Goal: Task Accomplishment & Management: Manage account settings

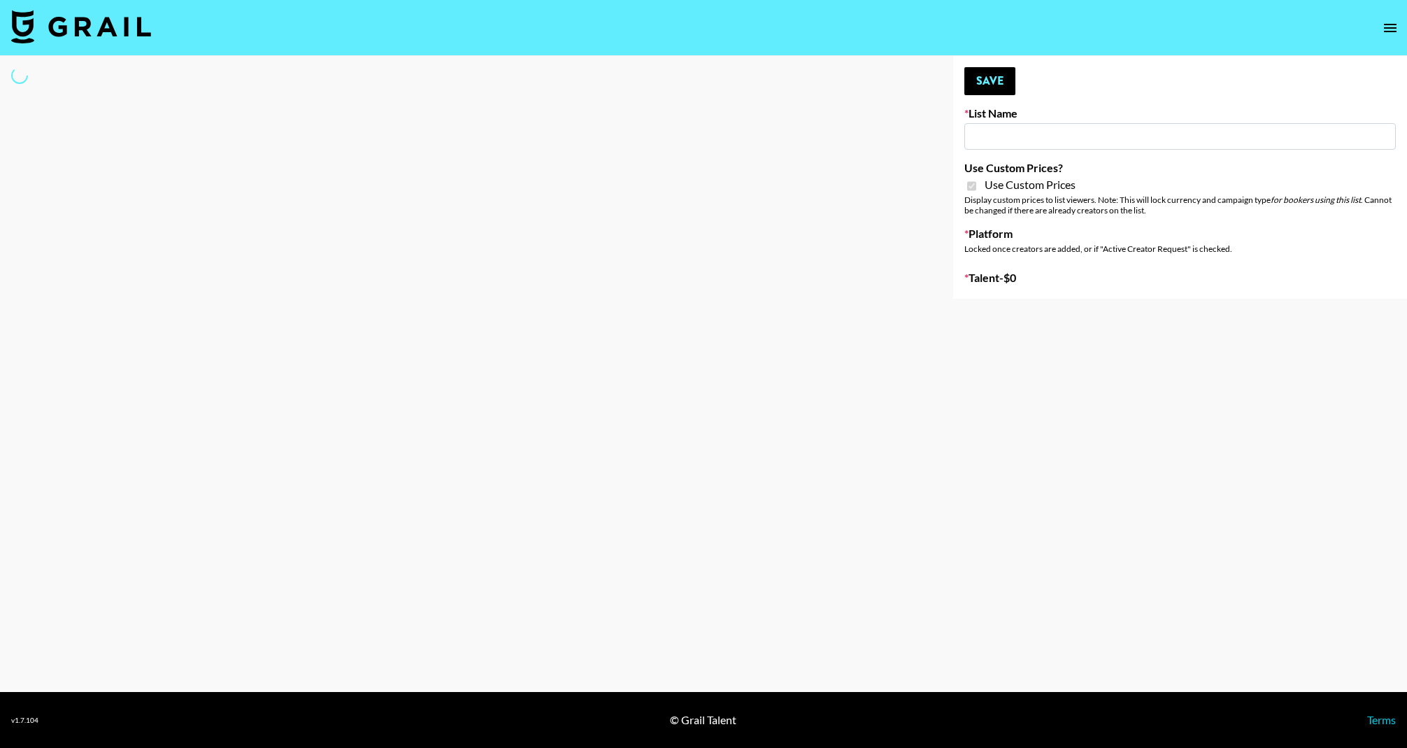
type input "Ladder ([DATE]) IG"
checkbox input "true"
select select "Song"
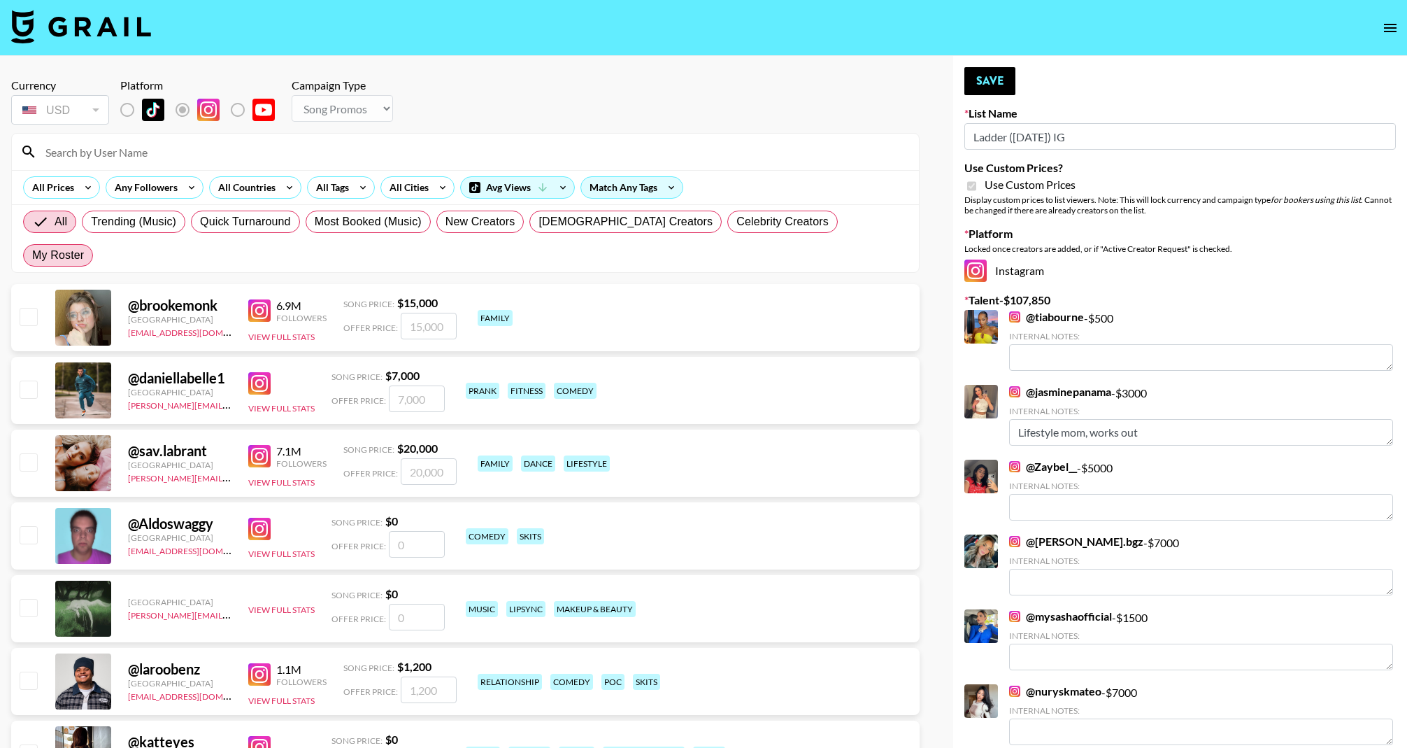
click at [93, 244] on label "My Roster" at bounding box center [58, 255] width 70 height 22
click at [32, 255] on input "My Roster" at bounding box center [32, 255] width 0 height 0
radio input "true"
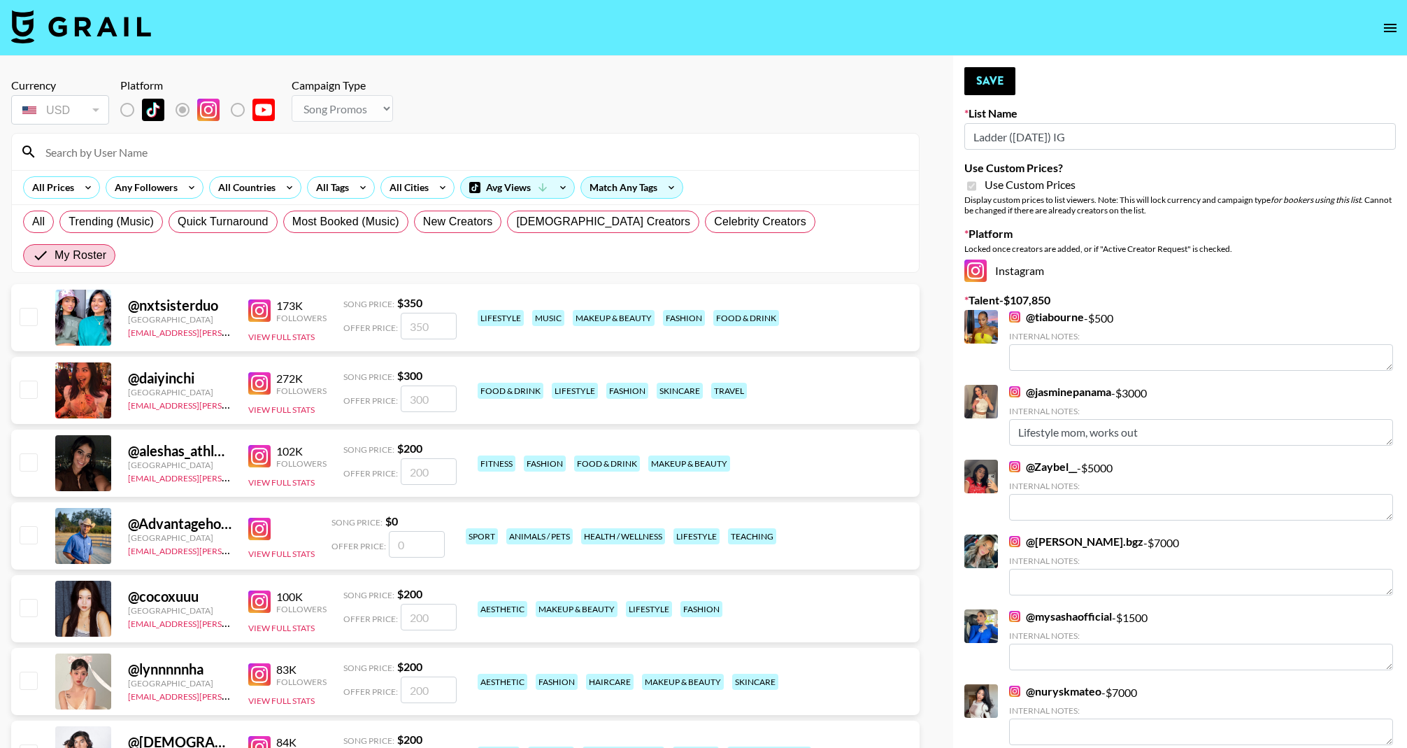
scroll to position [27, 0]
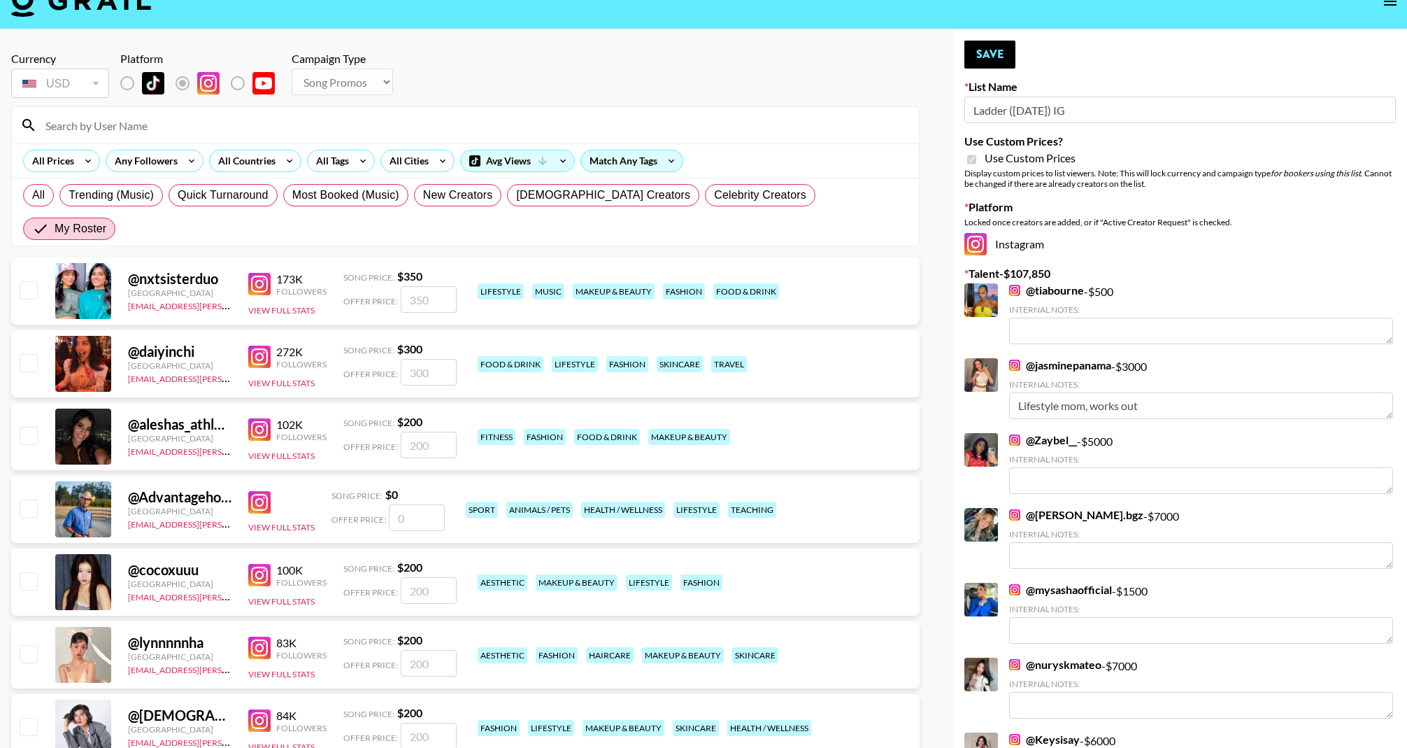
click at [30, 427] on input "checkbox" at bounding box center [28, 435] width 17 height 17
checkbox input "true"
type input "200"
click at [993, 57] on button "Save" at bounding box center [989, 55] width 51 height 28
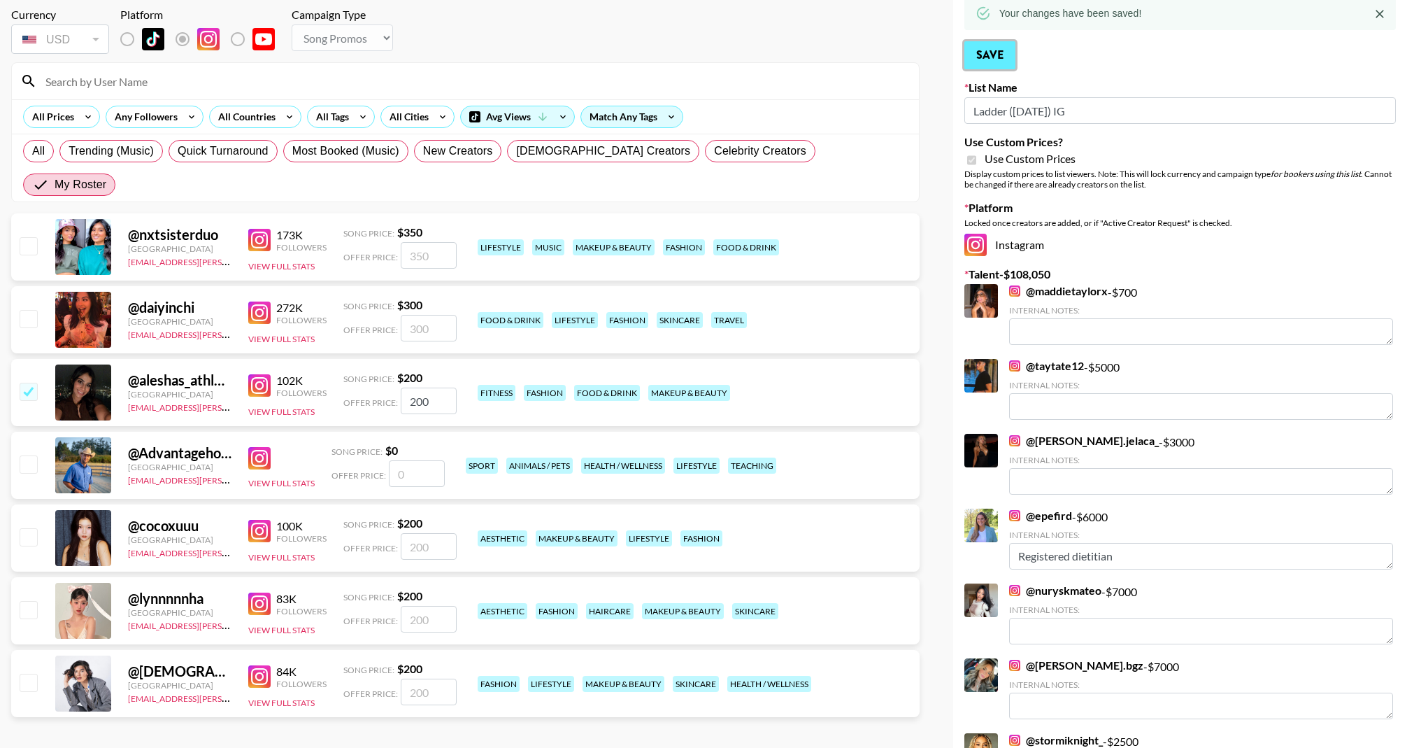
scroll to position [178, 0]
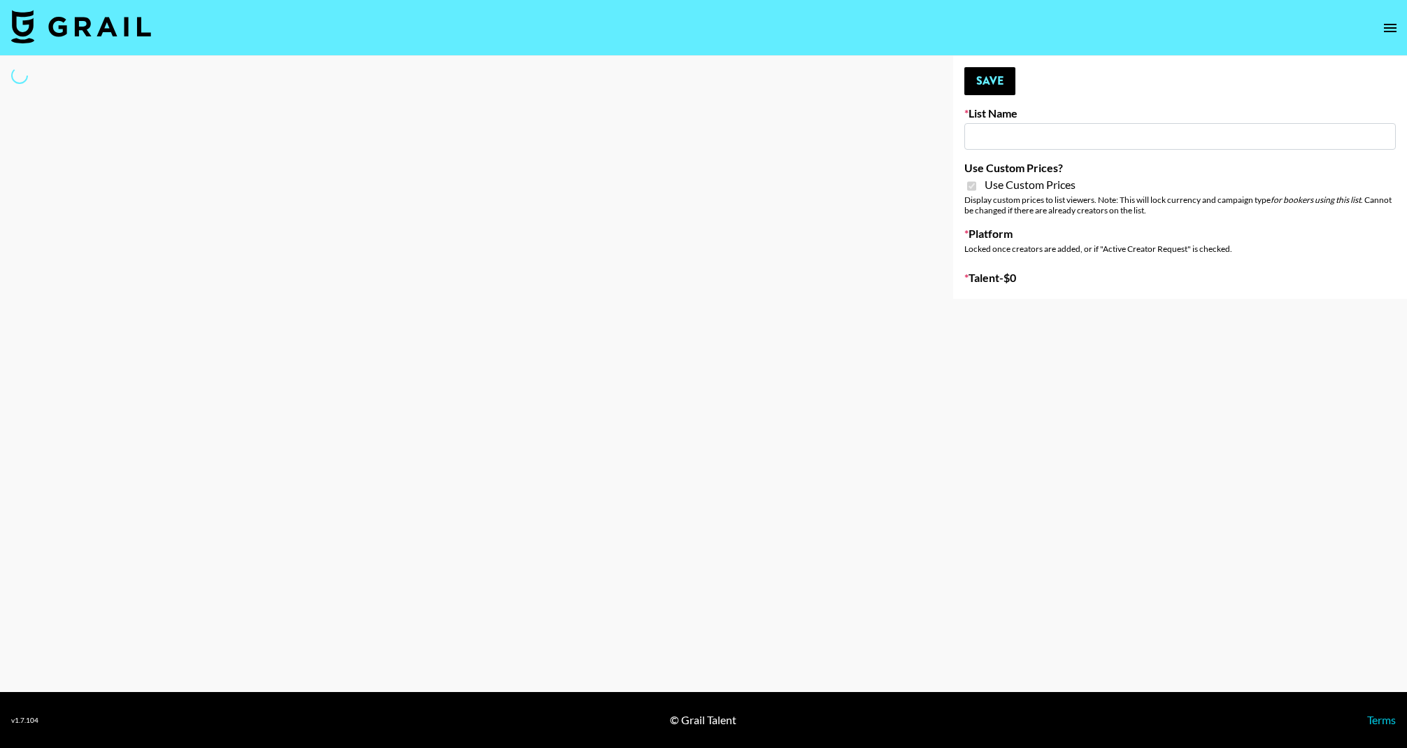
select select "Brand"
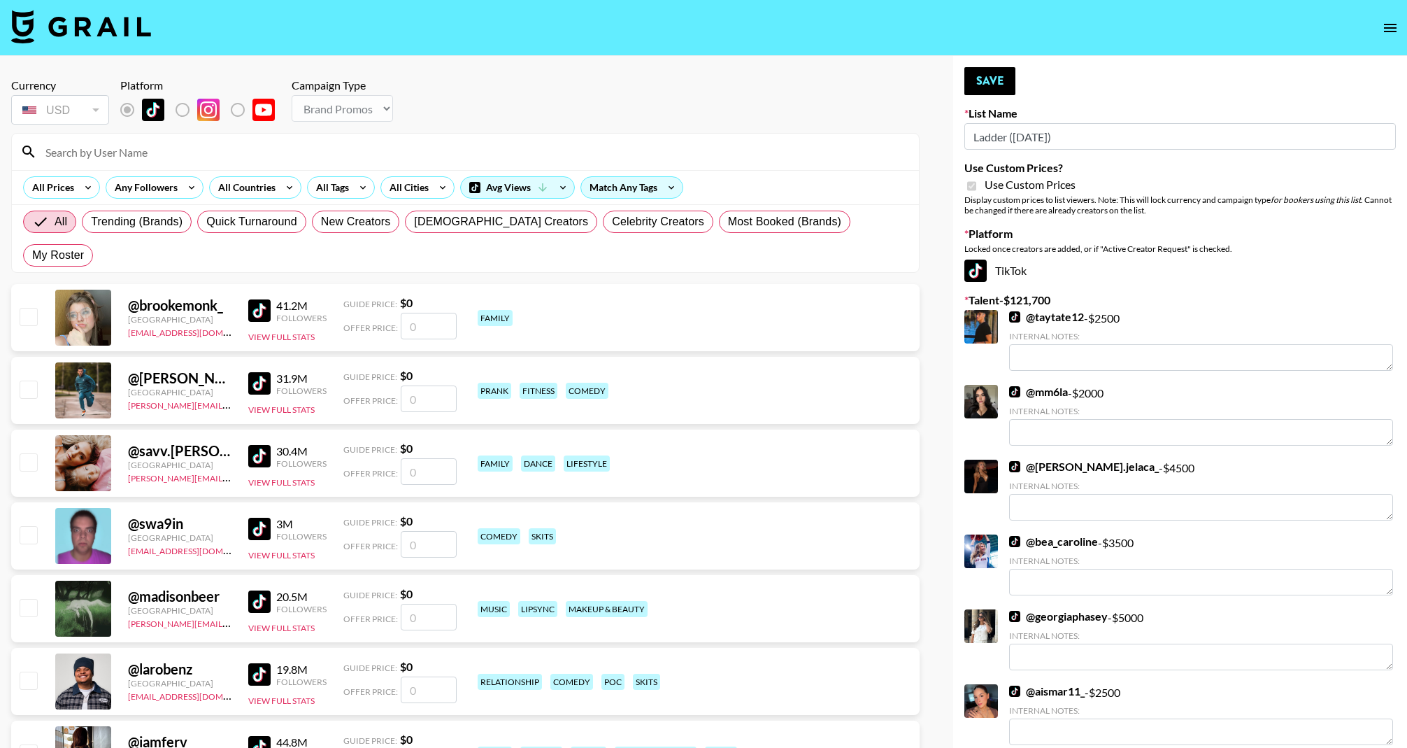
type input "Ladder ([DATE])"
checkbox input "true"
click at [84, 247] on span "My Roster" at bounding box center [58, 255] width 52 height 17
click at [32, 255] on input "My Roster" at bounding box center [32, 255] width 0 height 0
radio input "true"
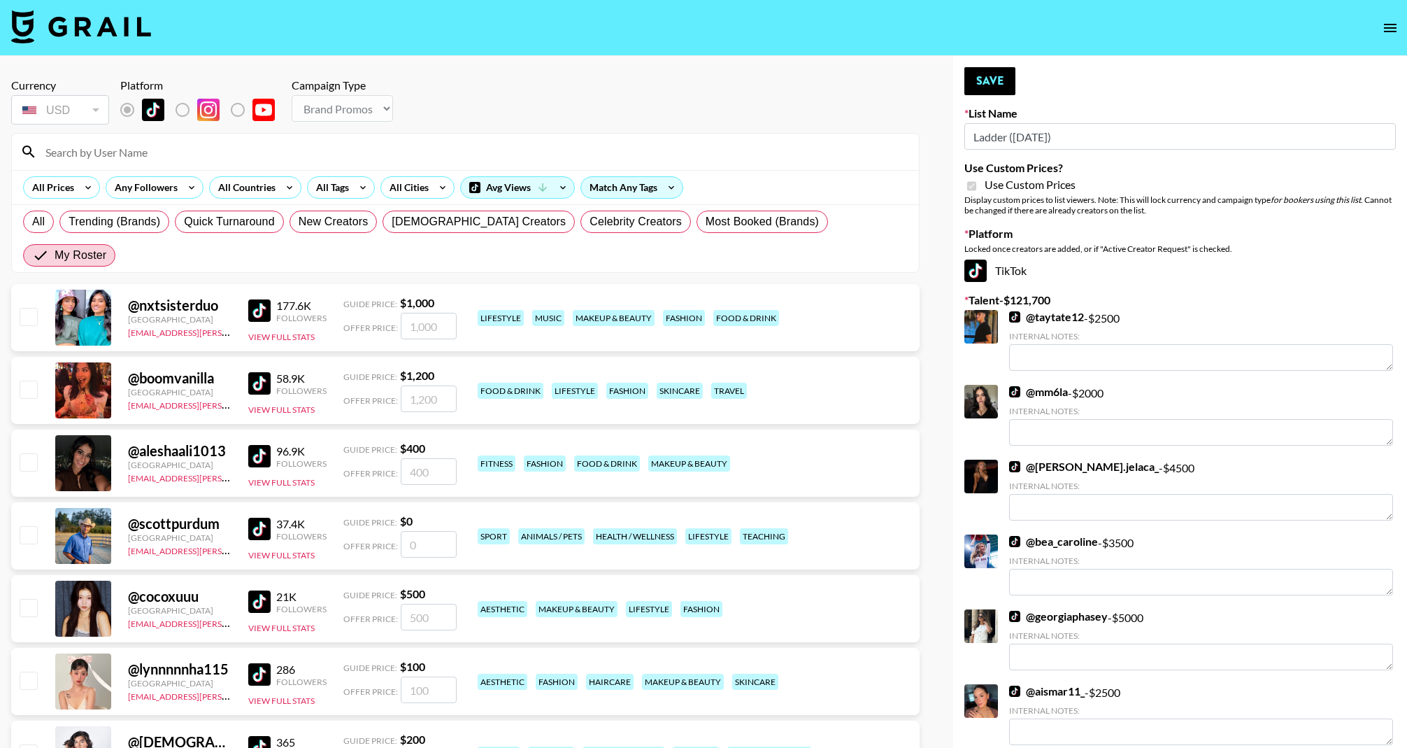
click at [42, 431] on div "@ aleshaali1013 [GEOGRAPHIC_DATA] [EMAIL_ADDRESS][PERSON_NAME][DOMAIN_NAME] 96.…" at bounding box center [465, 462] width 908 height 67
click at [32, 453] on input "checkbox" at bounding box center [28, 461] width 17 height 17
checkbox input "true"
type input "400"
click at [991, 90] on button "Save" at bounding box center [989, 81] width 51 height 28
